Goal: Task Accomplishment & Management: Complete application form

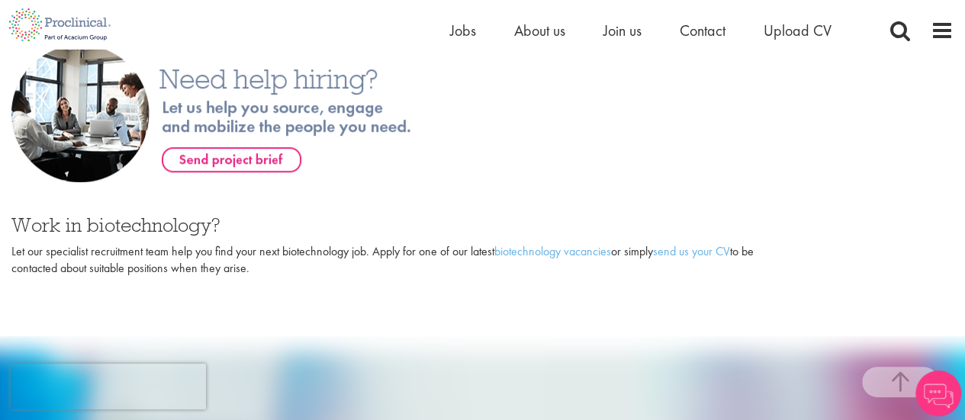
scroll to position [610, 0]
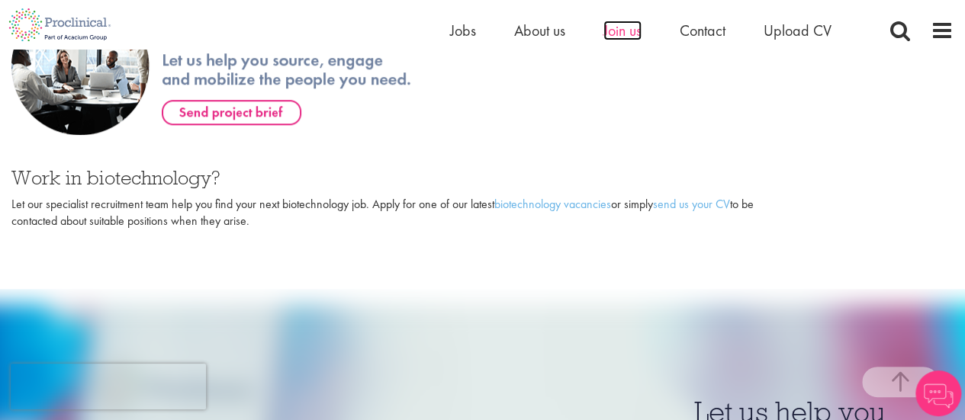
click at [610, 33] on span "Join us" at bounding box center [622, 31] width 38 height 20
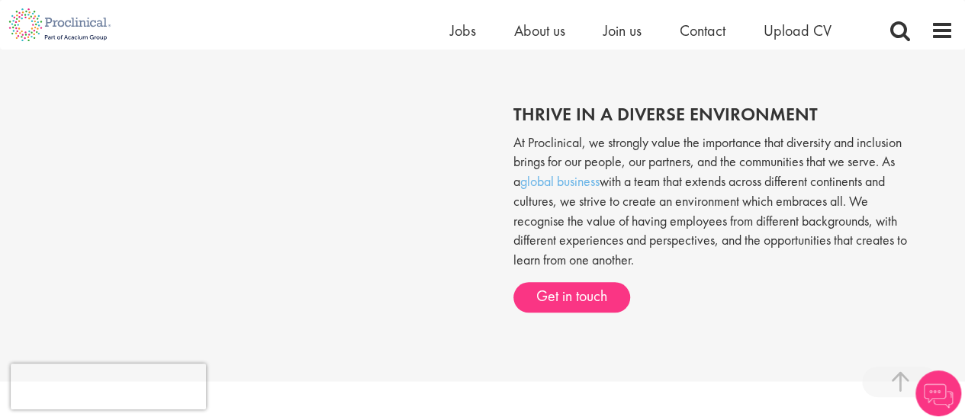
scroll to position [534, 0]
click at [452, 28] on span "Jobs" at bounding box center [463, 31] width 26 height 20
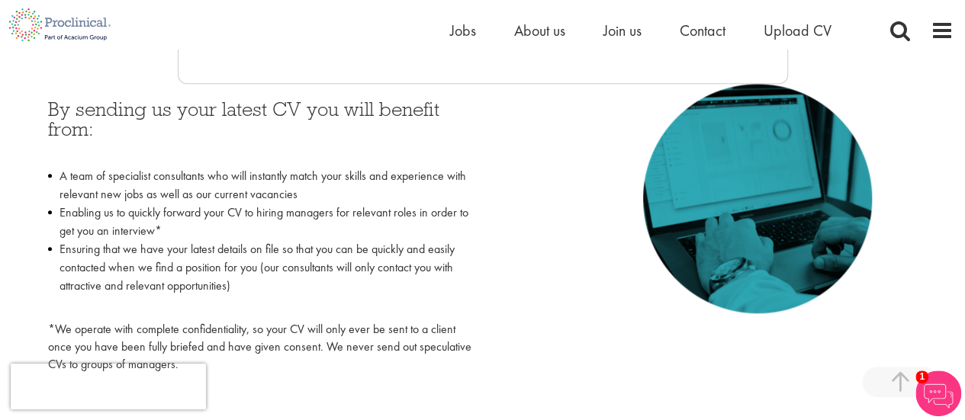
scroll to position [763, 0]
